Goal: Task Accomplishment & Management: Complete application form

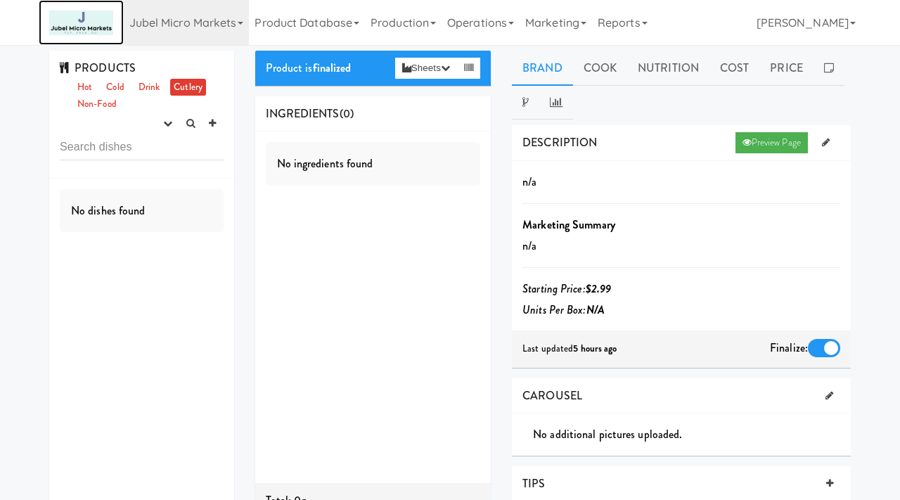
click at [88, 28] on img at bounding box center [81, 23] width 64 height 25
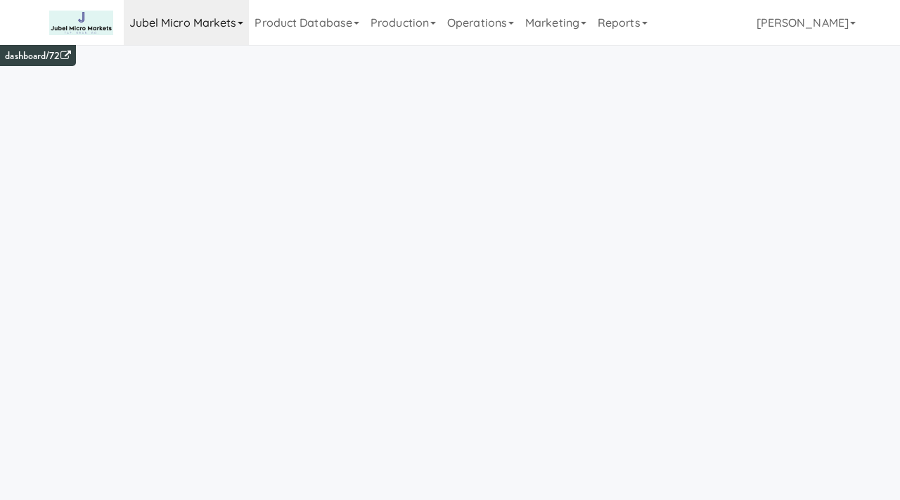
click at [178, 22] on link "Jubel Micro Markets" at bounding box center [187, 22] width 126 height 45
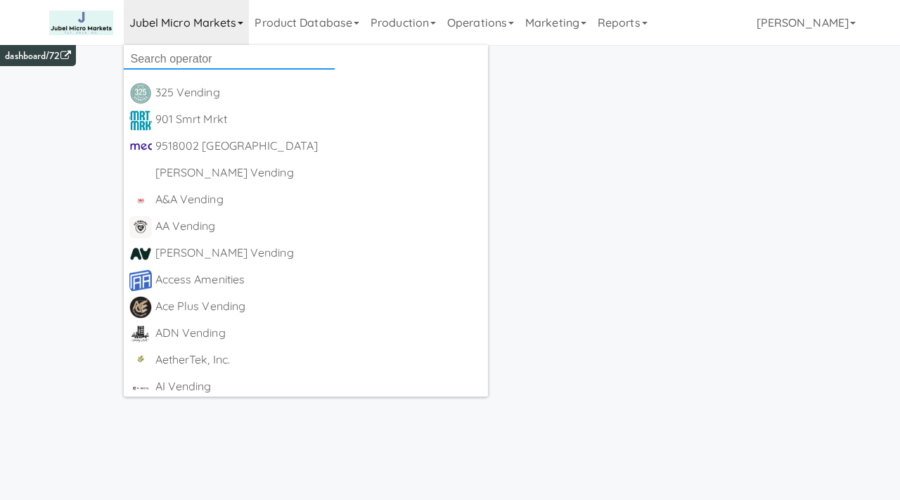
click at [174, 60] on input "text" at bounding box center [229, 58] width 211 height 21
type input "ai ven"
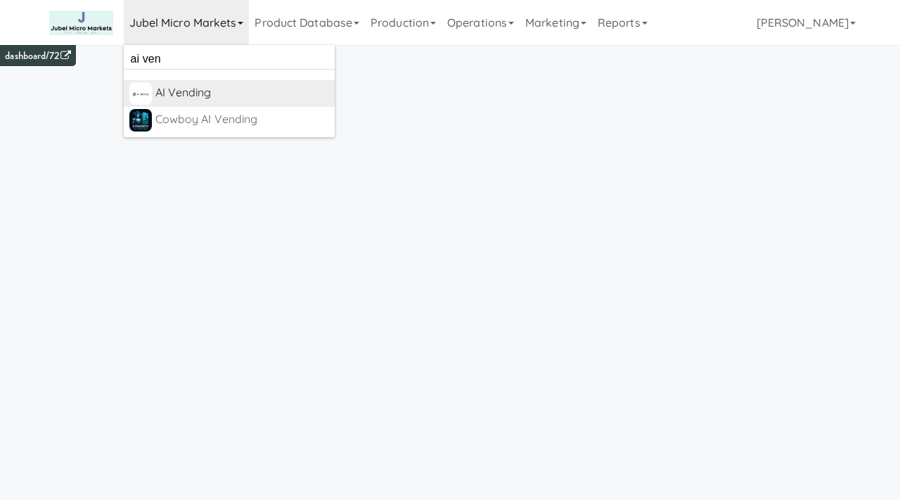
click at [231, 101] on div "AI Vending" at bounding box center [242, 92] width 174 height 21
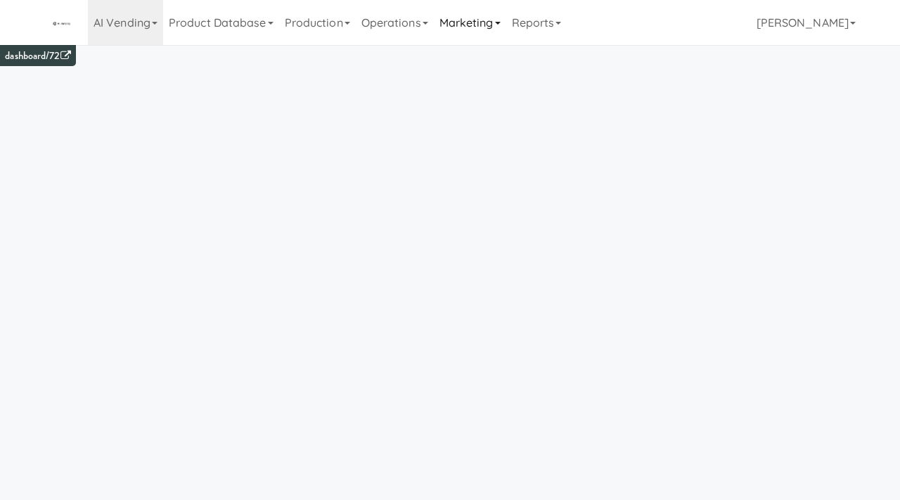
click at [486, 15] on link "Marketing" at bounding box center [470, 22] width 72 height 45
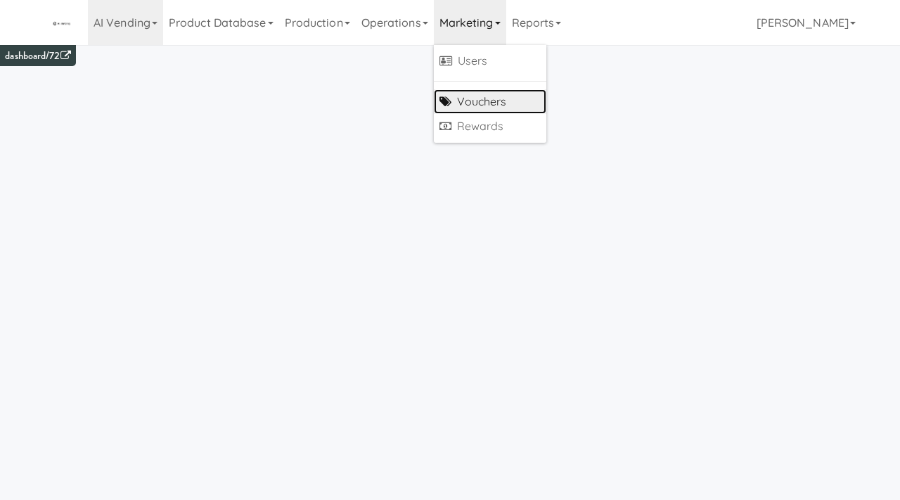
click at [483, 94] on link "Vouchers" at bounding box center [490, 101] width 112 height 25
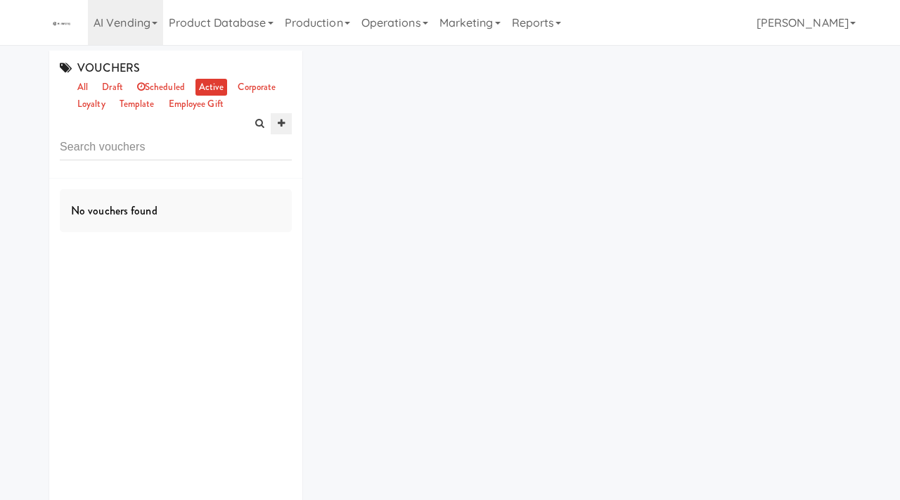
click at [281, 122] on icon at bounding box center [281, 123] width 7 height 9
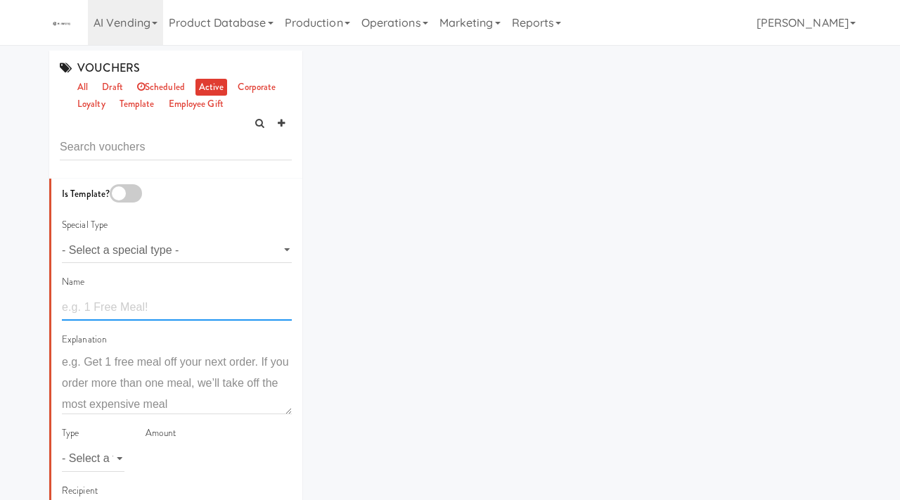
click at [129, 315] on input "text" at bounding box center [177, 307] width 230 height 26
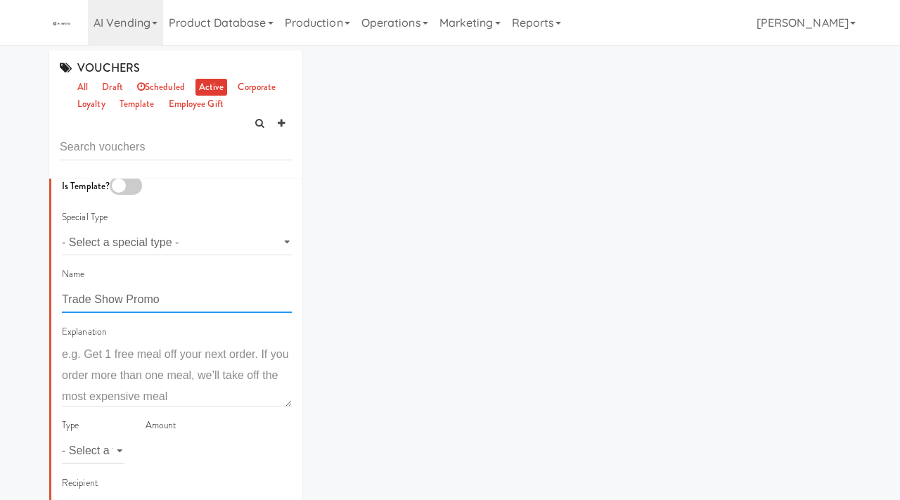
type input "Trade Show Promo"
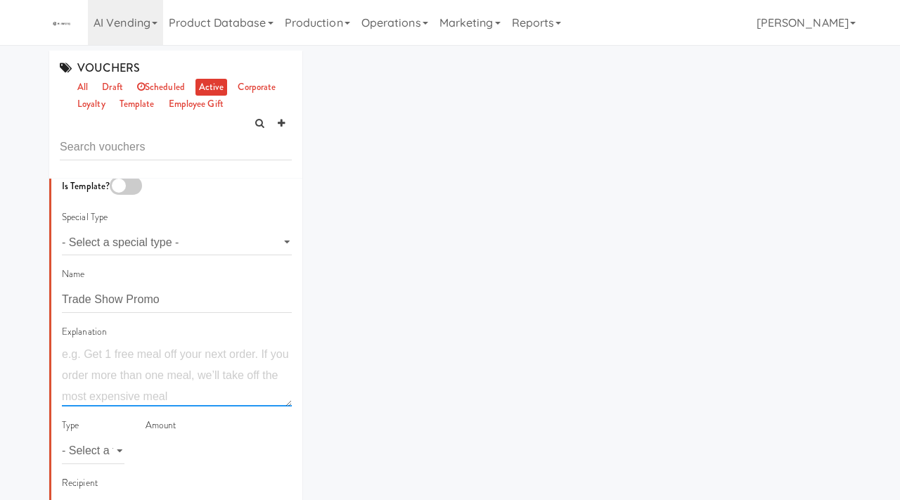
click at [123, 383] on textarea at bounding box center [177, 375] width 230 height 63
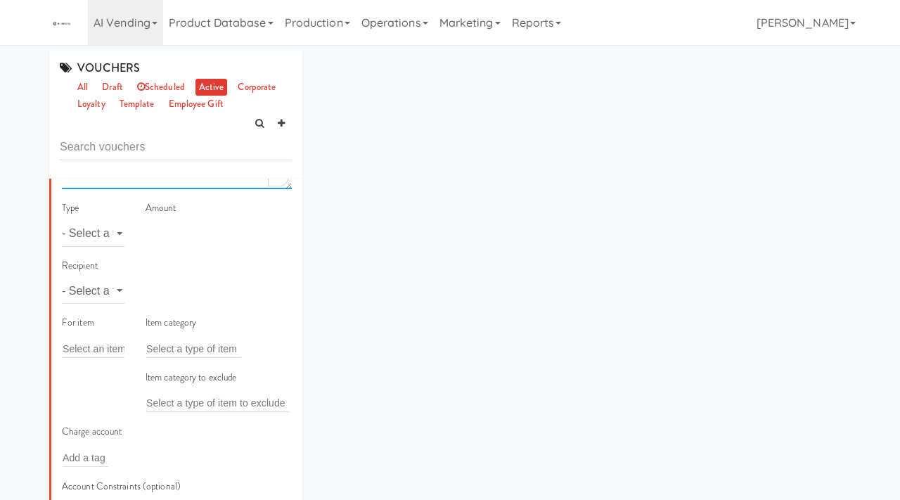
scroll to position [223, 0]
type textarea "100% OFF during the event"
click at [106, 238] on select "- Select a type - meal item percent amount daily amount daily meal daily item p…" at bounding box center [93, 235] width 63 height 26
select select "string:percent"
click at [62, 222] on select "- Select a type - meal item percent amount daily amount daily meal daily item p…" at bounding box center [93, 235] width 63 height 26
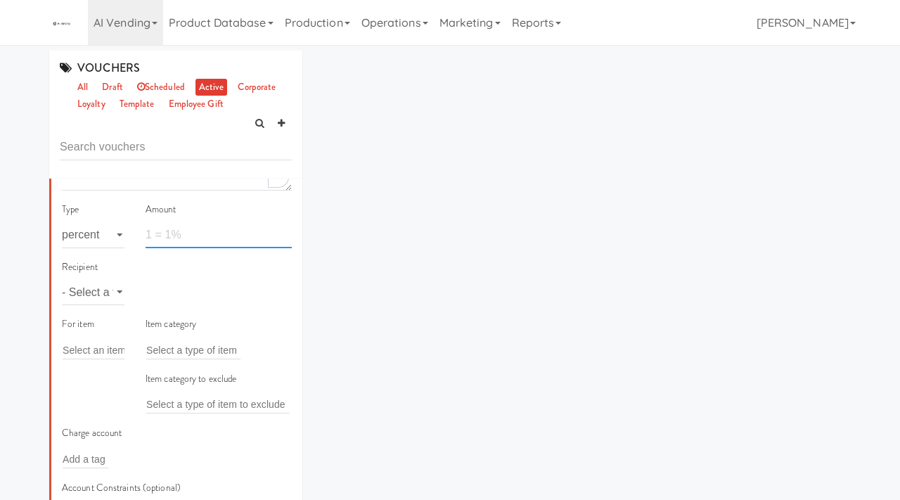
click at [168, 238] on input "number" at bounding box center [218, 235] width 146 height 26
type input "100"
click at [320, 268] on div "VOUCHERS all draft scheduled active corporate loyalty template employee gift Is…" at bounding box center [450, 331] width 822 height 560
click at [111, 297] on select "- Select a type - user site company" at bounding box center [93, 292] width 63 height 26
select select "string:site"
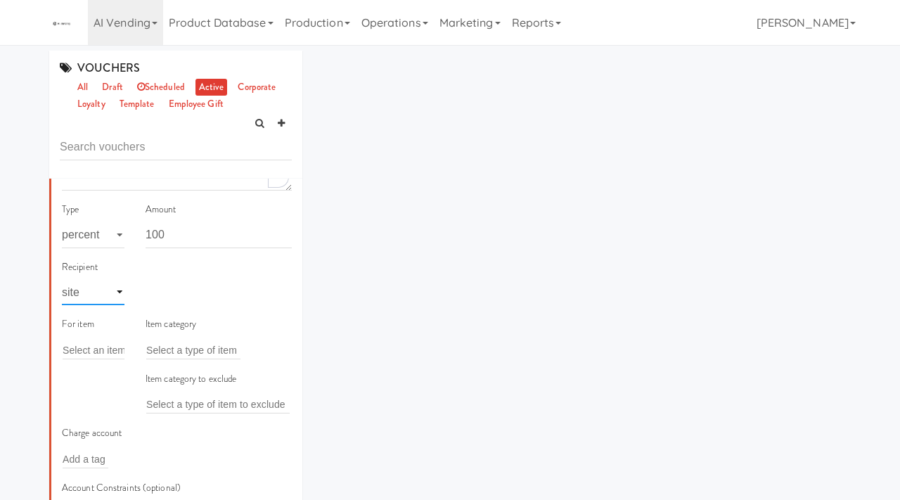
click at [62, 279] on select "- Select a type - user site company" at bounding box center [93, 292] width 63 height 26
click at [169, 292] on input "text" at bounding box center [169, 292] width 46 height 18
paste input "[PERSON_NAME] - Cooler - Left"
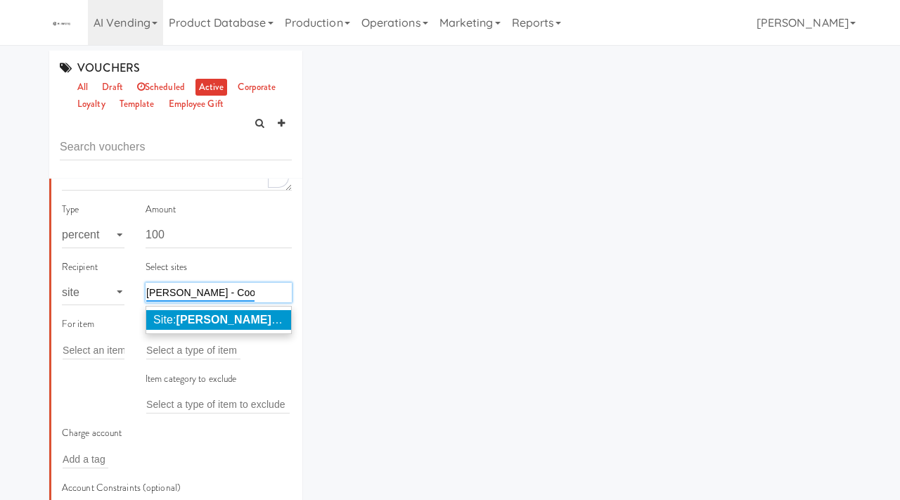
type input "[PERSON_NAME] - Cooler - Left"
click at [222, 317] on em "[PERSON_NAME] - Cooler - Left" at bounding box center [262, 319] width 173 height 12
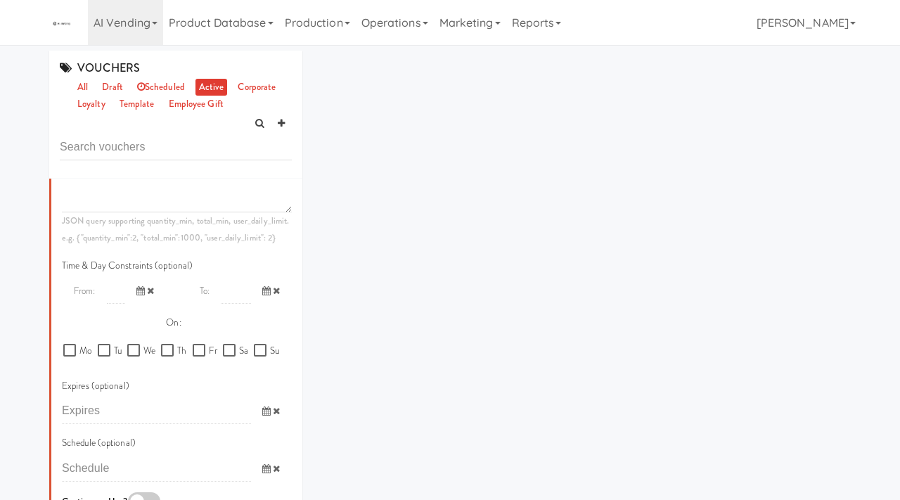
scroll to position [56, 0]
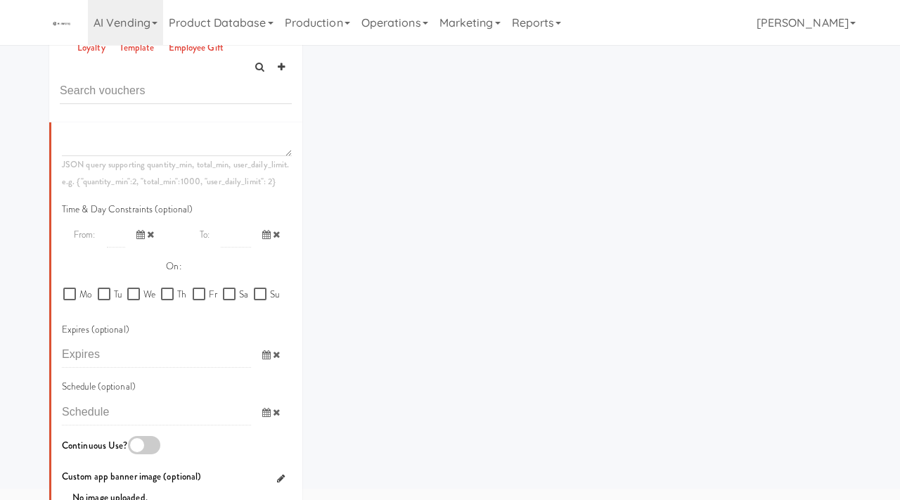
click at [262, 413] on icon at bounding box center [266, 412] width 8 height 9
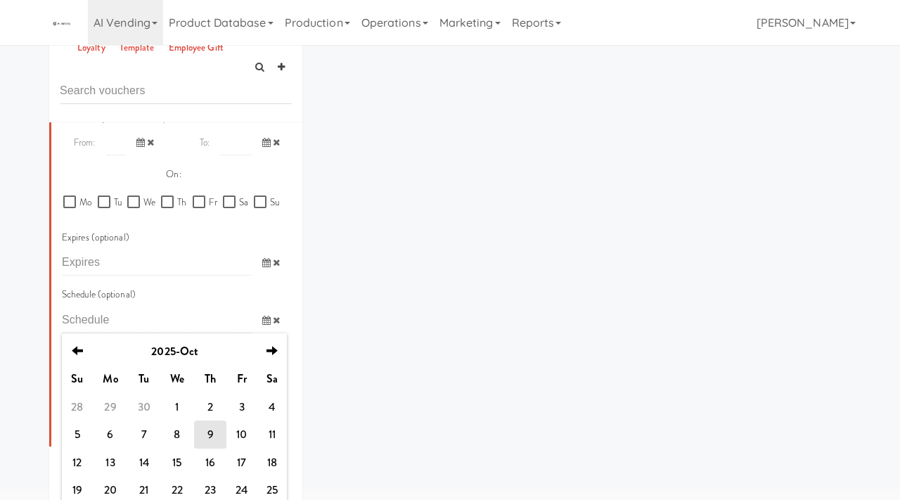
scroll to position [831, 0]
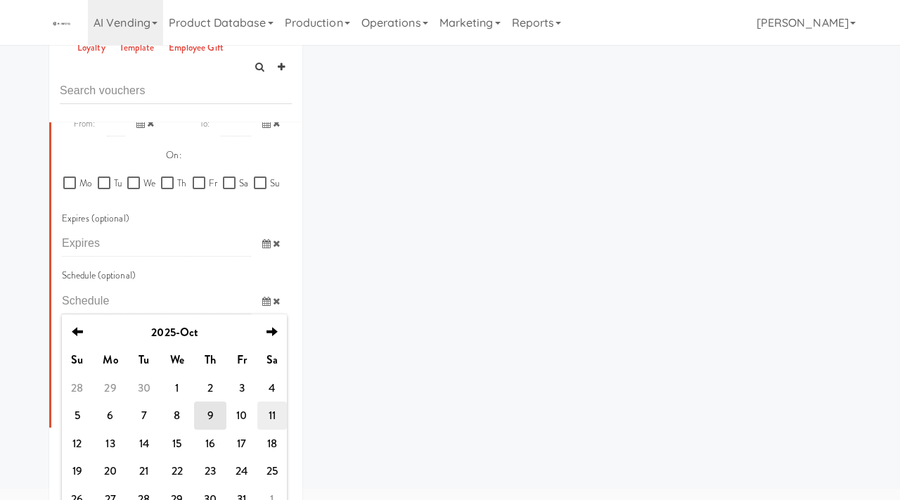
click at [268, 417] on td "11" at bounding box center [272, 415] width 30 height 28
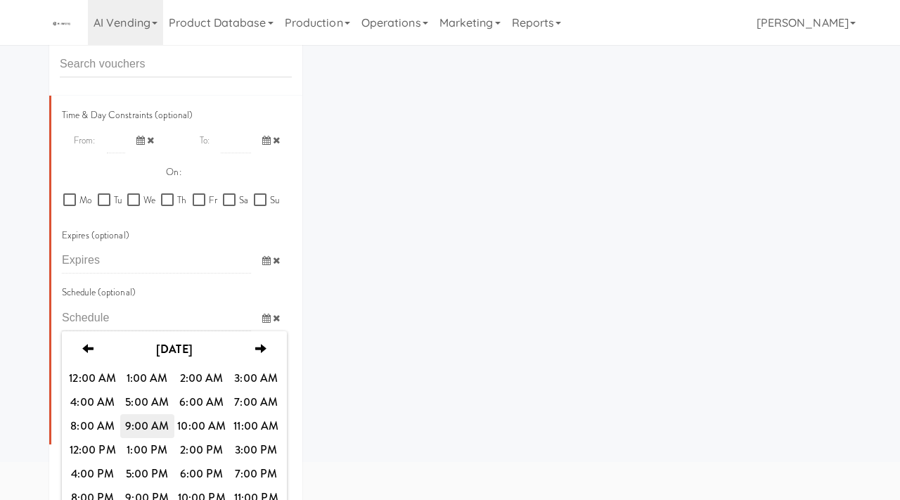
scroll to position [84, 0]
click at [189, 431] on span "10:00 AM" at bounding box center [201, 425] width 55 height 24
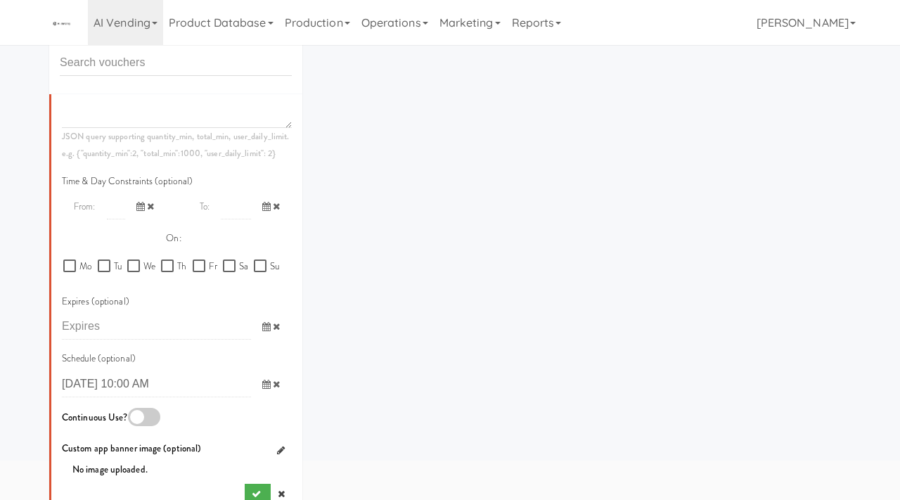
scroll to position [111, 0]
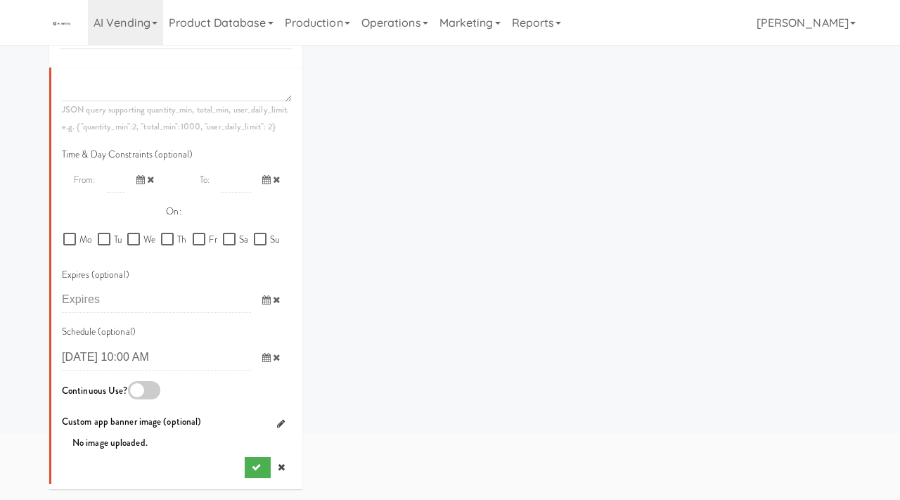
click at [264, 299] on icon at bounding box center [266, 299] width 8 height 9
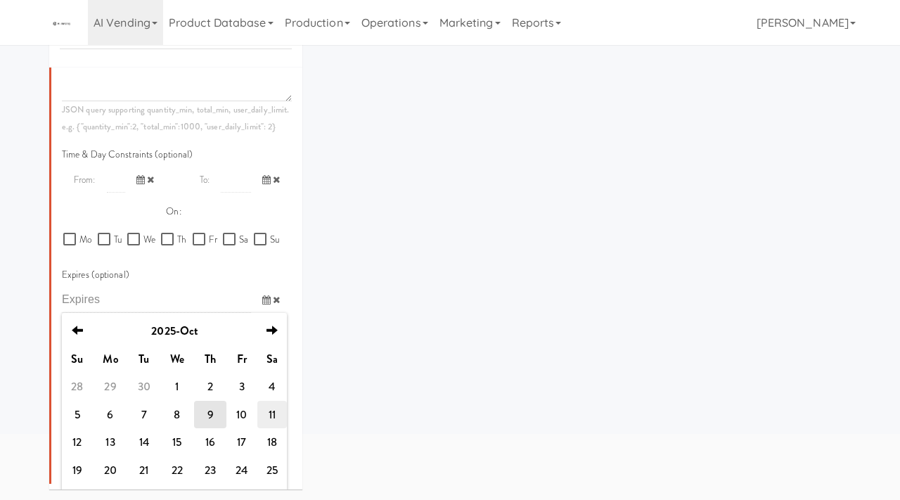
click at [266, 419] on td "11" at bounding box center [272, 415] width 30 height 28
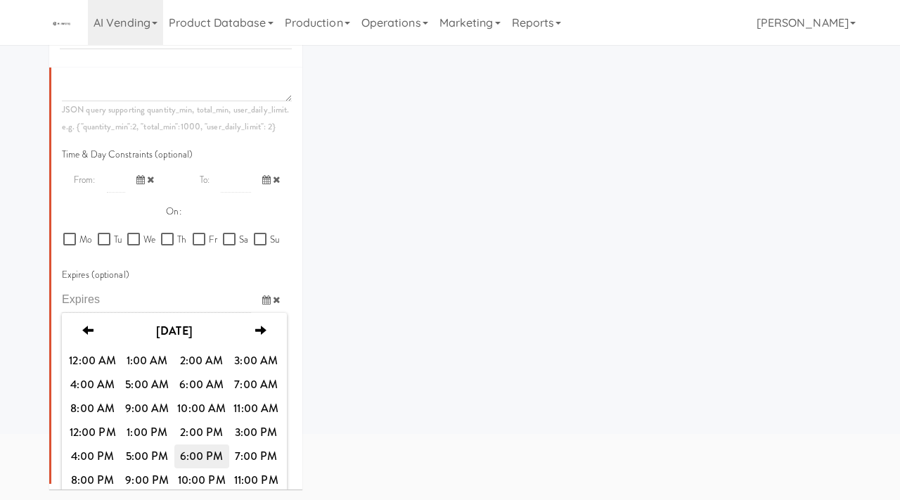
click at [207, 448] on span "6:00 PM" at bounding box center [201, 456] width 55 height 24
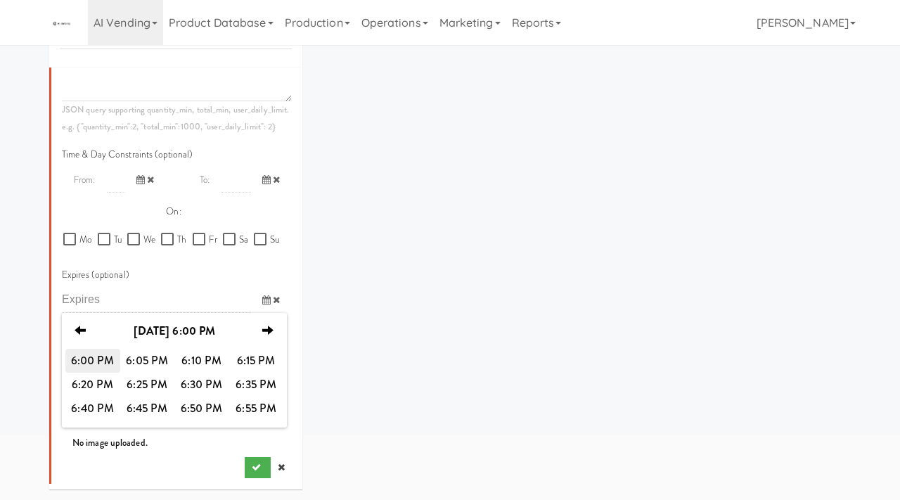
click at [98, 358] on span "6:00 PM" at bounding box center [92, 361] width 55 height 24
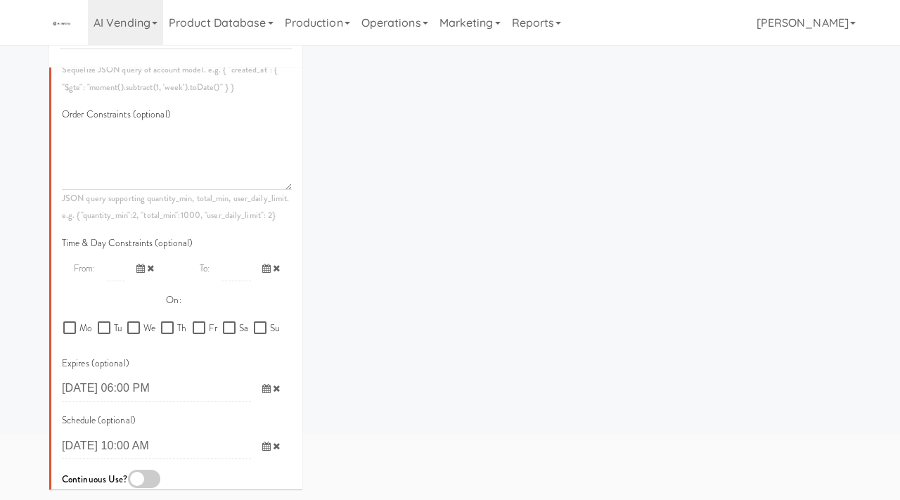
scroll to position [720, 0]
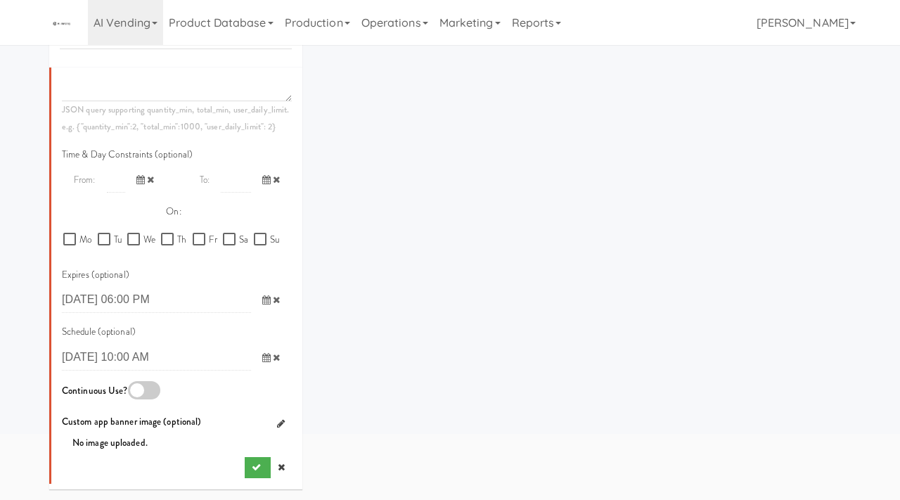
click at [151, 389] on div at bounding box center [144, 390] width 32 height 18
click at [0, 0] on input "checkbox" at bounding box center [0, 0] width 0 height 0
click at [250, 468] on button "submit" at bounding box center [258, 467] width 26 height 21
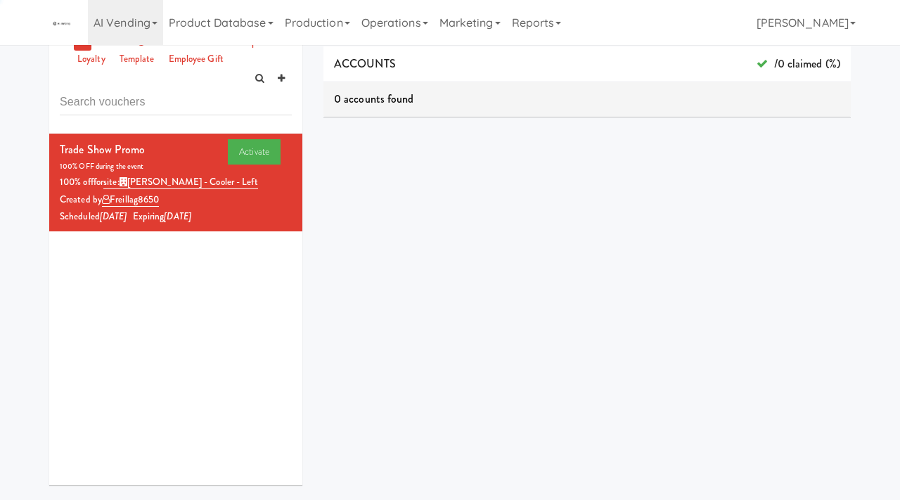
scroll to position [111, 0]
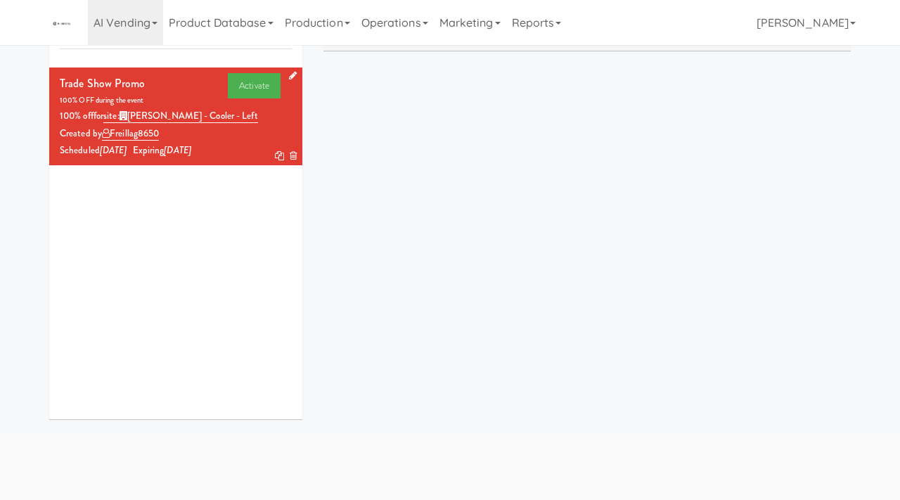
click at [275, 158] on icon at bounding box center [279, 155] width 9 height 9
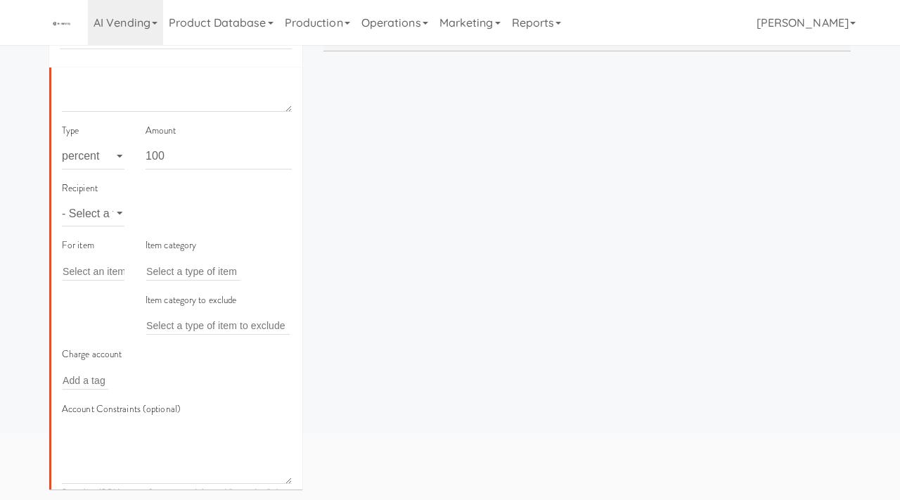
scroll to position [193, 0]
click at [110, 213] on select "- Select a type - user site company" at bounding box center [93, 212] width 63 height 26
select select "string:site"
click at [62, 199] on select "- Select a type - user site company" at bounding box center [93, 212] width 63 height 26
click at [177, 214] on input "text" at bounding box center [169, 212] width 46 height 18
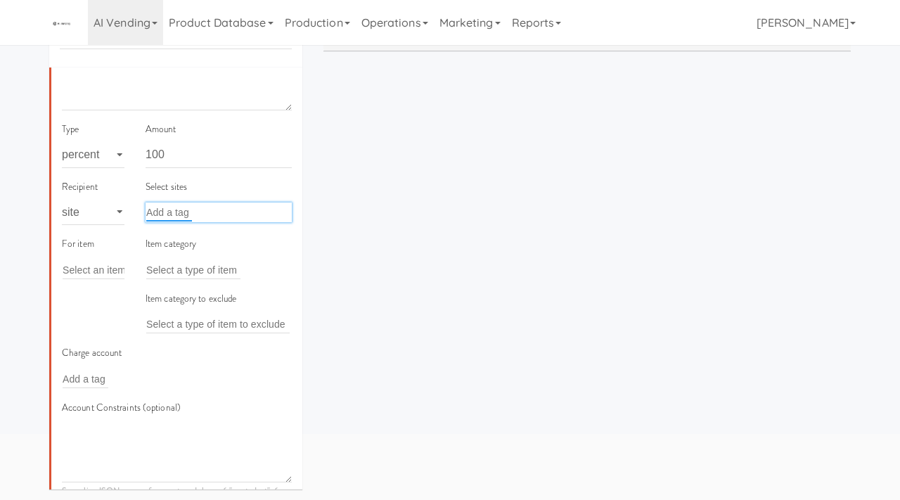
paste input "[PERSON_NAME] - Pantry - Right"
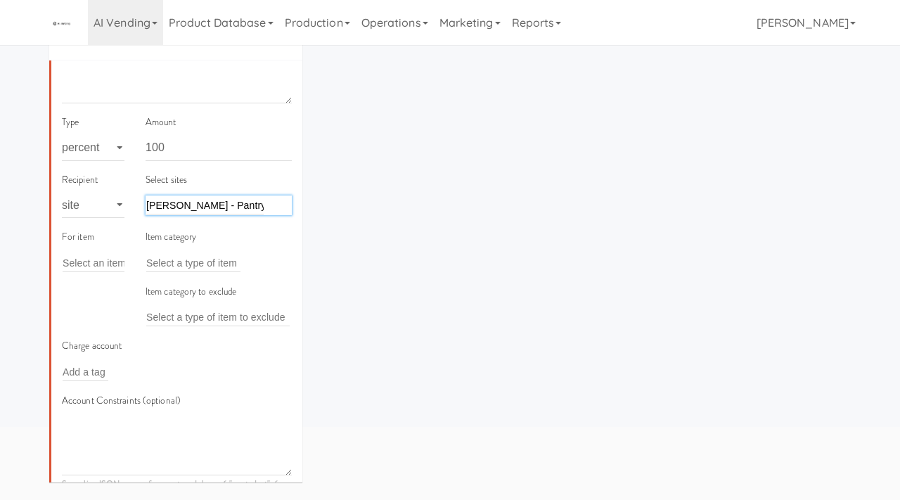
click at [280, 238] on div "Item category Select a type of item" at bounding box center [218, 250] width 146 height 44
click at [287, 202] on div "Cameron - Pantry - Right Cameron - Pantry - Right" at bounding box center [218, 205] width 146 height 20
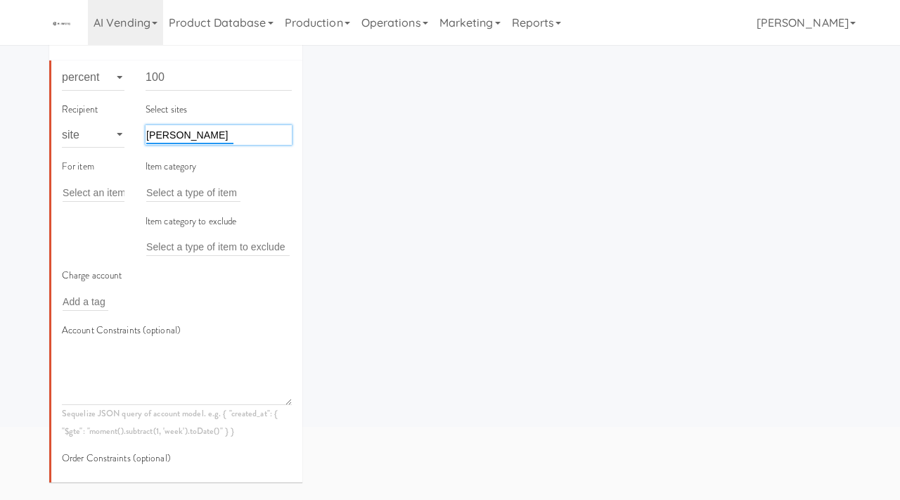
scroll to position [262, 0]
paste input "- Right"
click at [151, 134] on input "[PERSON_NAME] - Pantry - Right" at bounding box center [204, 136] width 117 height 18
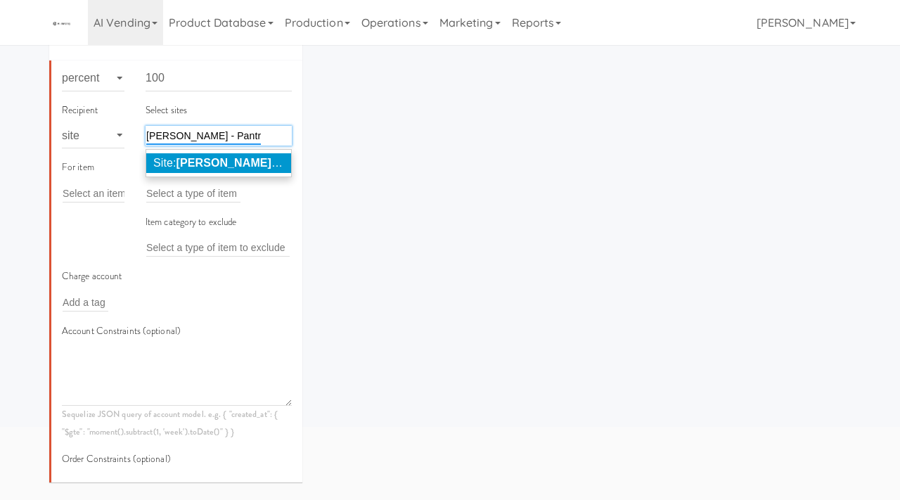
type input "[PERSON_NAME] - Pantry - Right"
click at [216, 167] on em "[PERSON_NAME] - Pantry - Right" at bounding box center [266, 163] width 180 height 12
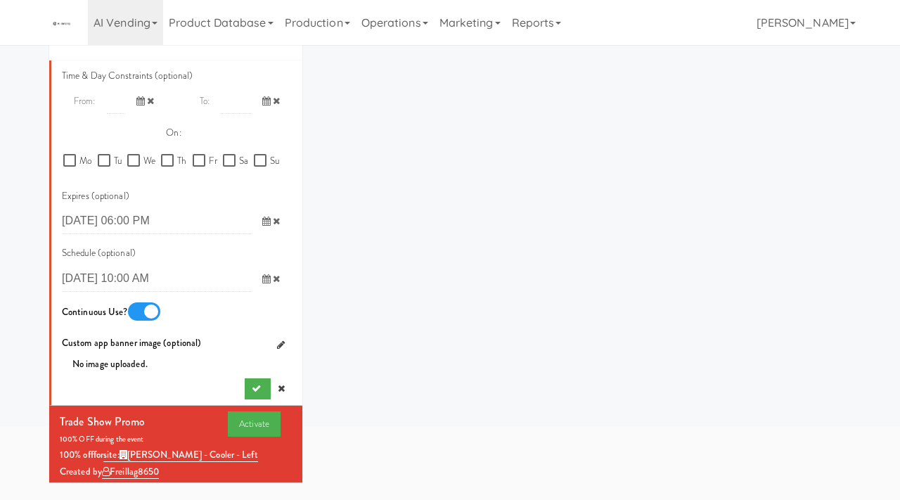
scroll to position [814, 0]
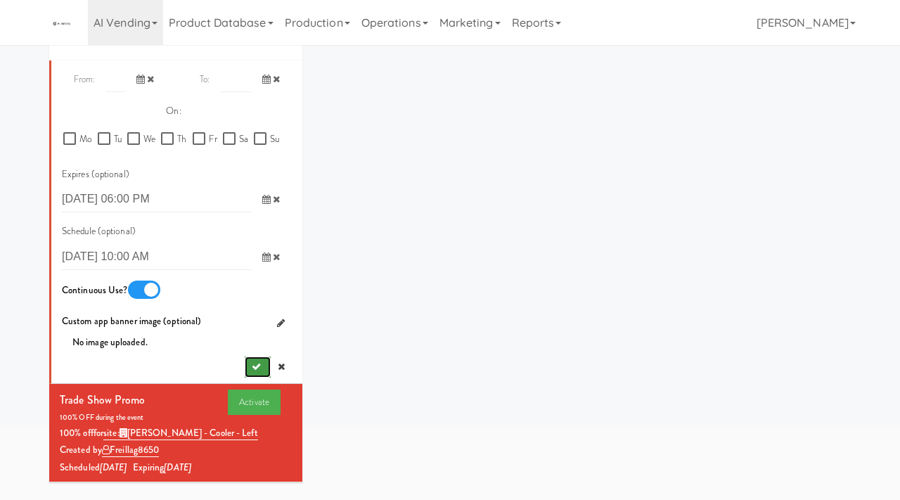
click at [252, 363] on icon "submit" at bounding box center [256, 366] width 9 height 9
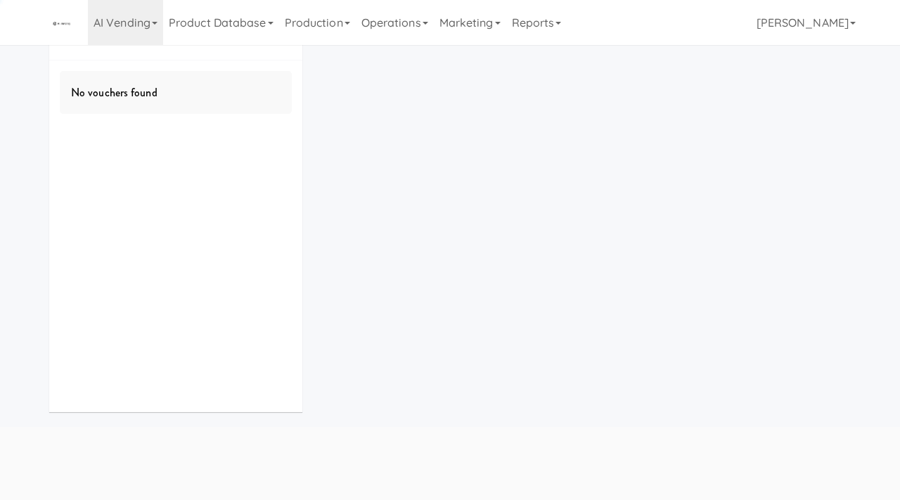
scroll to position [0, 0]
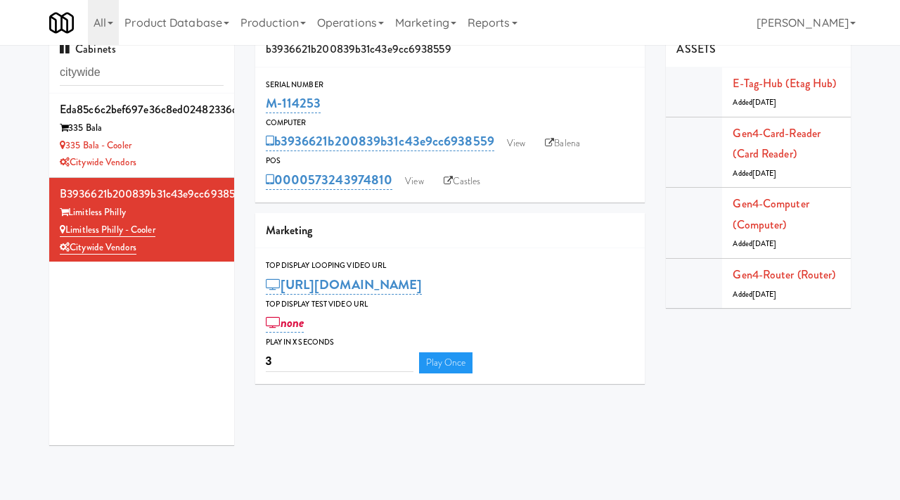
scroll to position [13, 0]
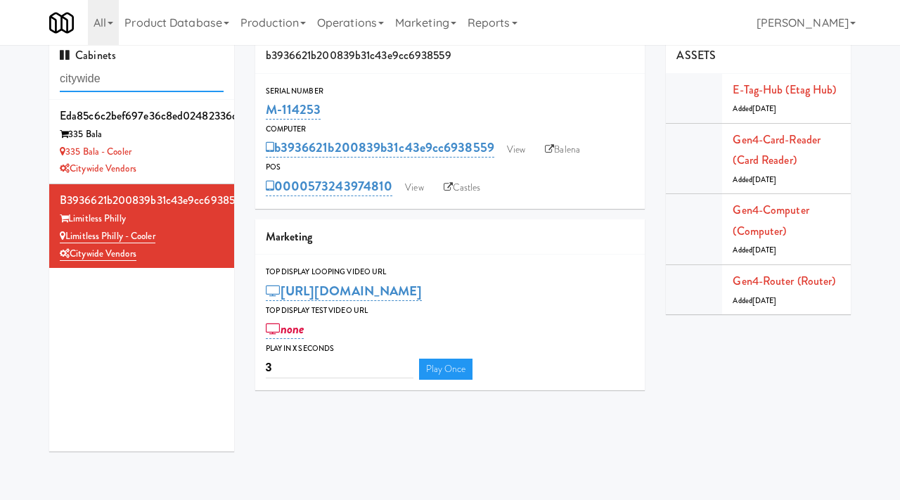
drag, startPoint x: 123, startPoint y: 74, endPoint x: 48, endPoint y: 70, distance: 75.4
click at [48, 70] on div "Cabinets citywide eda85c6c2bef697e36c8ed02482336ca 335 Bala 335 Bala - Cooler C…" at bounding box center [142, 250] width 206 height 424
paste input "M-150375"
type input "M-150375"
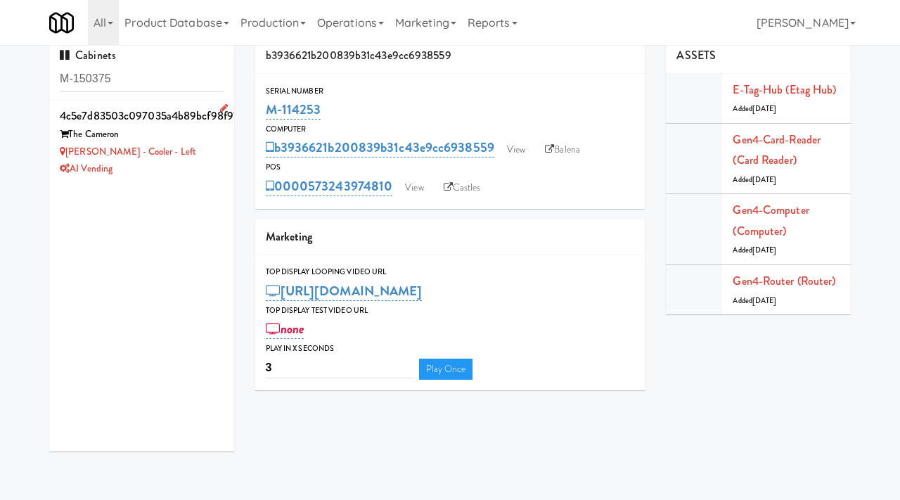
click at [195, 159] on div "[PERSON_NAME] - Cooler - Left" at bounding box center [142, 152] width 164 height 18
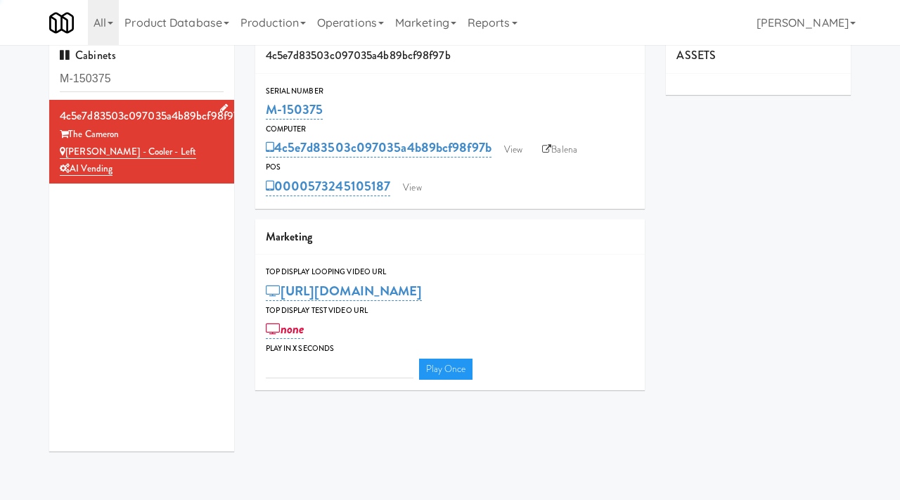
type input "3"
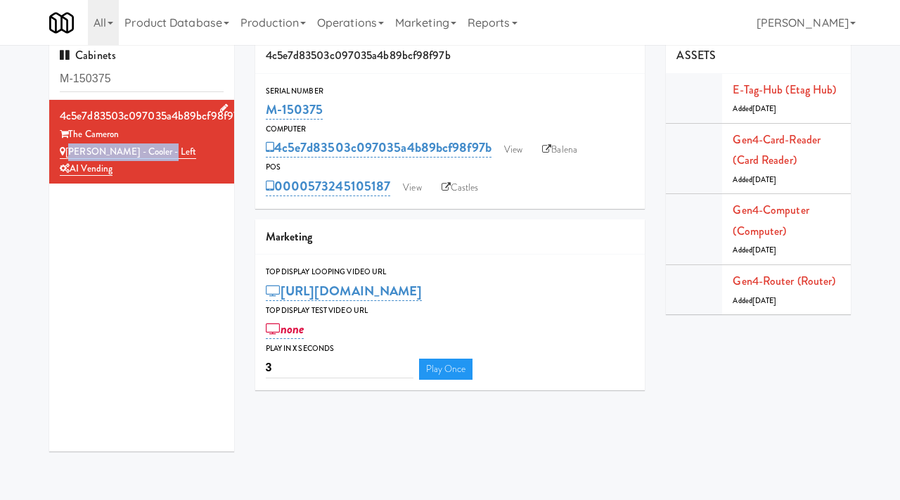
drag, startPoint x: 171, startPoint y: 153, endPoint x: 67, endPoint y: 154, distance: 103.3
click at [67, 154] on div "[PERSON_NAME] - Cooler - Left" at bounding box center [142, 152] width 164 height 18
copy link "[PERSON_NAME] - Cooler - Left"
drag, startPoint x: 138, startPoint y: 84, endPoint x: 63, endPoint y: 72, distance: 76.1
click at [63, 72] on input "M-150375" at bounding box center [142, 79] width 164 height 26
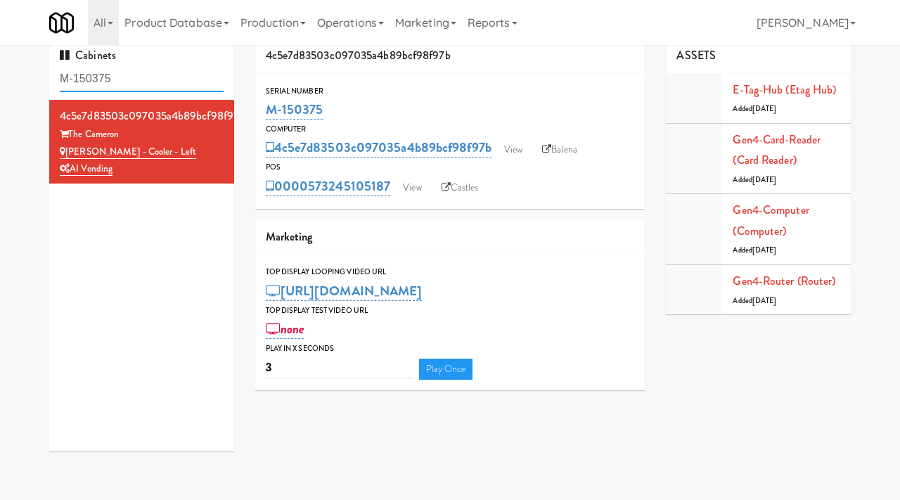
paste input "428"
type input "M-150428"
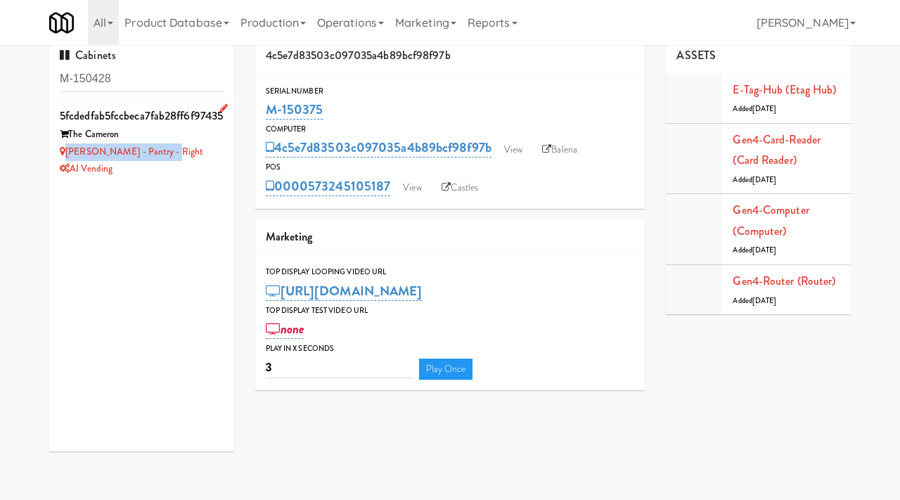
drag, startPoint x: 172, startPoint y: 150, endPoint x: 65, endPoint y: 155, distance: 106.9
click at [65, 155] on div "[PERSON_NAME] - Pantry - Right" at bounding box center [142, 152] width 164 height 18
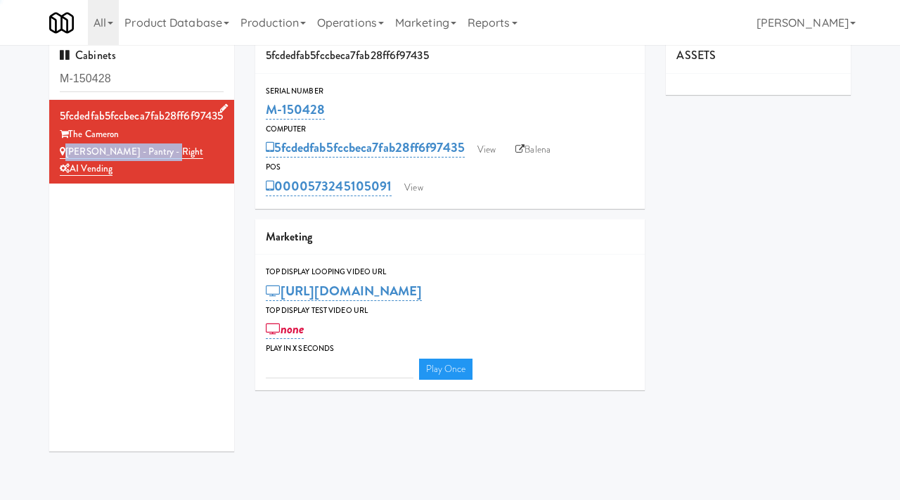
type input "3"
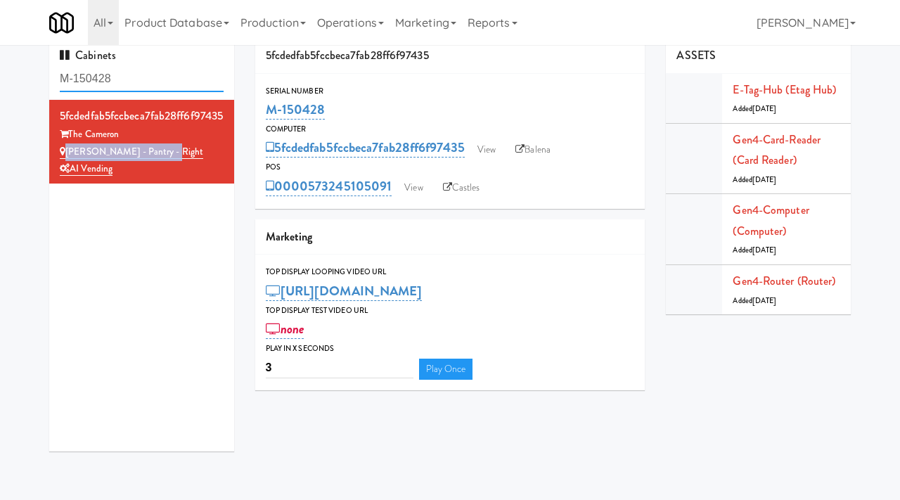
click at [140, 88] on input "M-150428" at bounding box center [142, 79] width 164 height 26
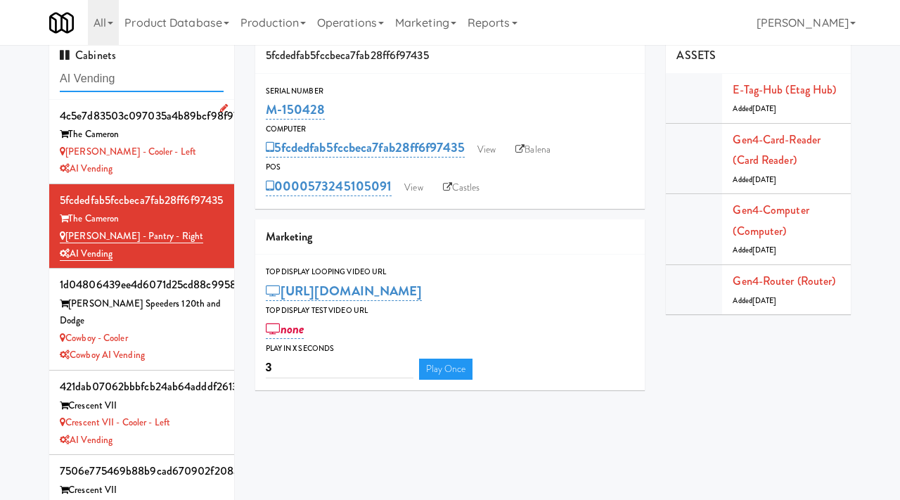
type input "AI Vending"
click at [210, 164] on div "AI Vending" at bounding box center [142, 169] width 164 height 18
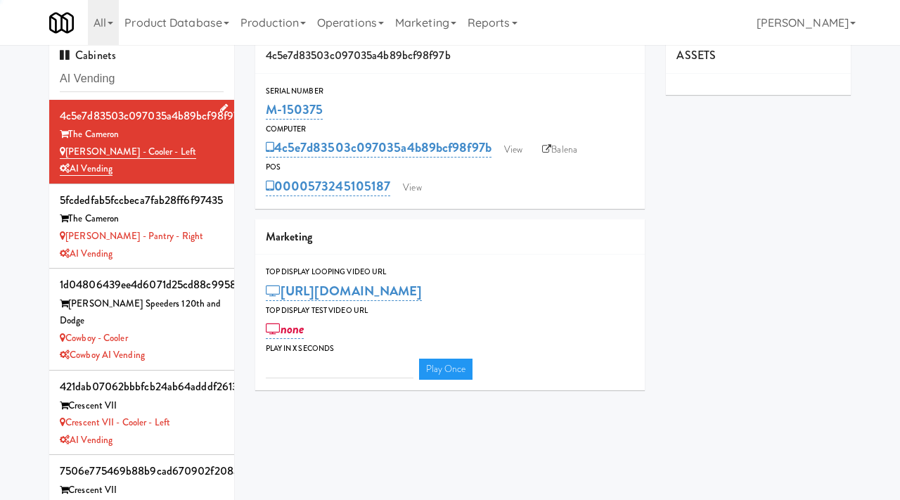
type input "3"
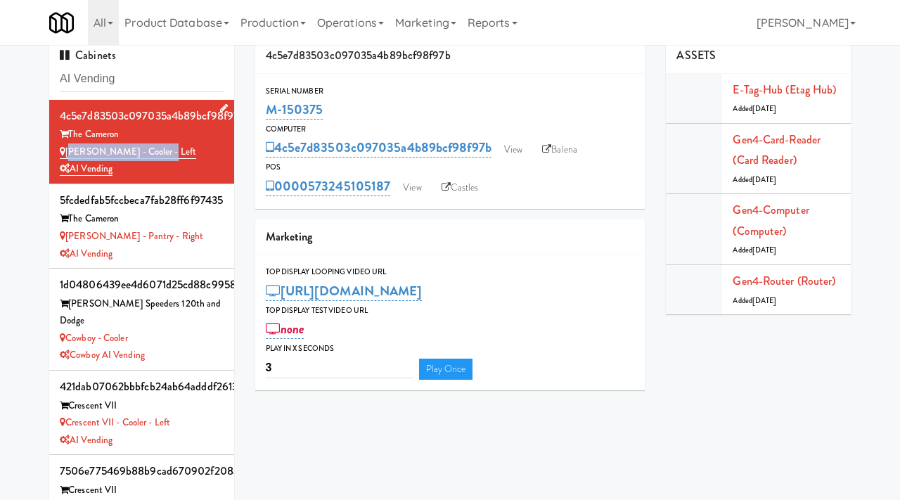
drag, startPoint x: 170, startPoint y: 149, endPoint x: 70, endPoint y: 157, distance: 100.2
click at [70, 157] on div "[PERSON_NAME] - Cooler - Left" at bounding box center [142, 152] width 164 height 18
copy link "[PERSON_NAME] - Cooler - Left"
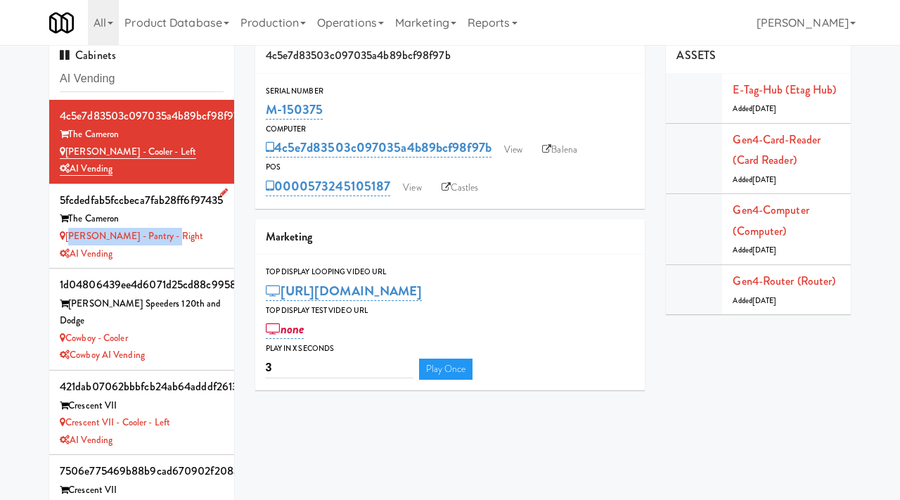
drag, startPoint x: 177, startPoint y: 236, endPoint x: 67, endPoint y: 242, distance: 110.5
click at [67, 242] on div "[PERSON_NAME] - Pantry - Right" at bounding box center [142, 237] width 164 height 18
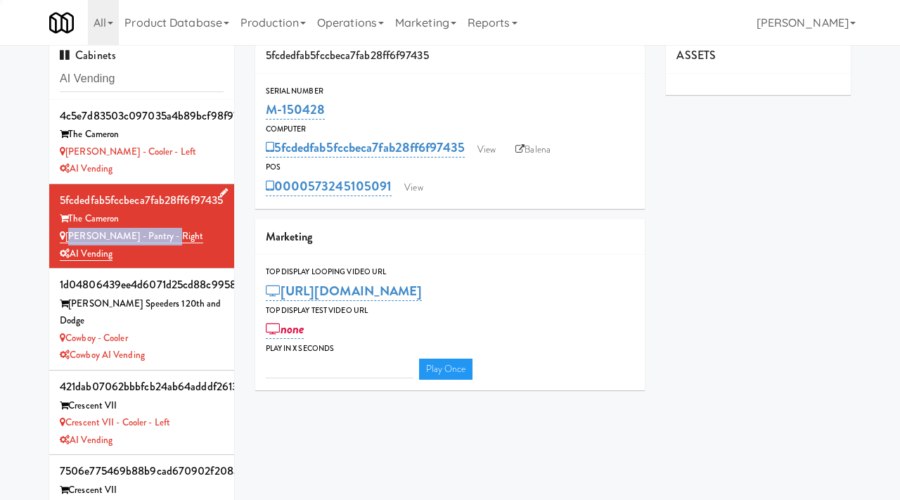
type input "3"
